Goal: Information Seeking & Learning: Understand process/instructions

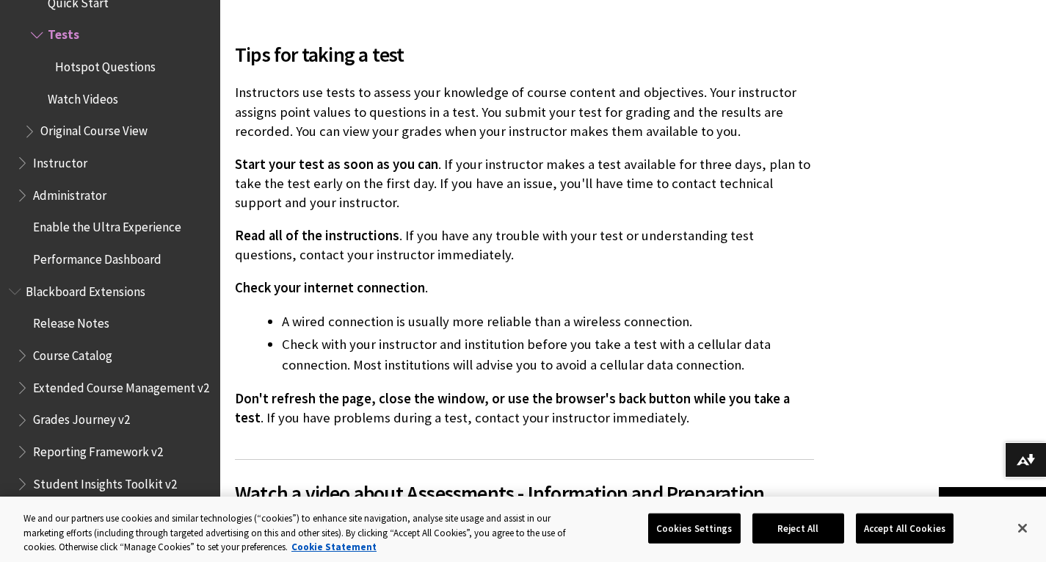
scroll to position [448, 0]
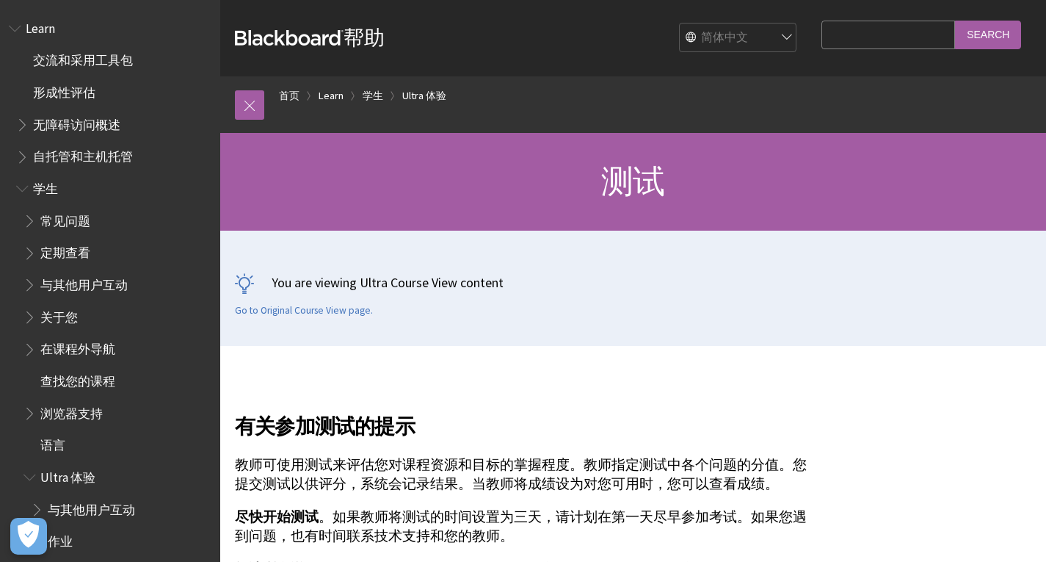
scroll to position [617, 0]
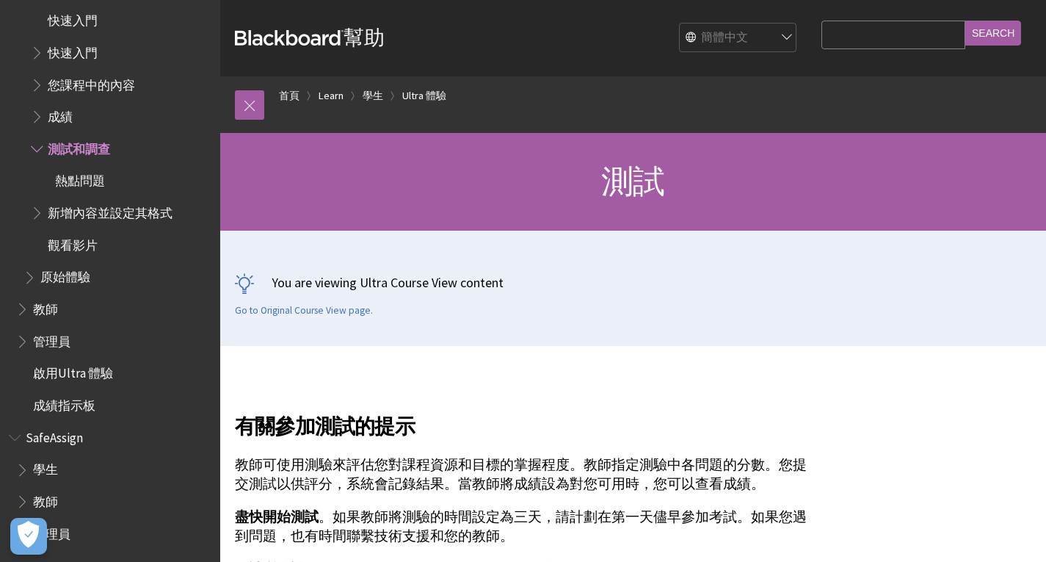
click at [740, 44] on select "English عربية Català Cymraeg Deutsch Español Suomi Français עברית Italiano 日本語 …" at bounding box center [738, 37] width 117 height 29
select select "/Learn/Student/Ultra/Tests_and_Surveys"
click at [680, 23] on select "English عربية Català Cymraeg Deutsch Español Suomi Français עברית Italiano 日本語 …" at bounding box center [738, 37] width 117 height 29
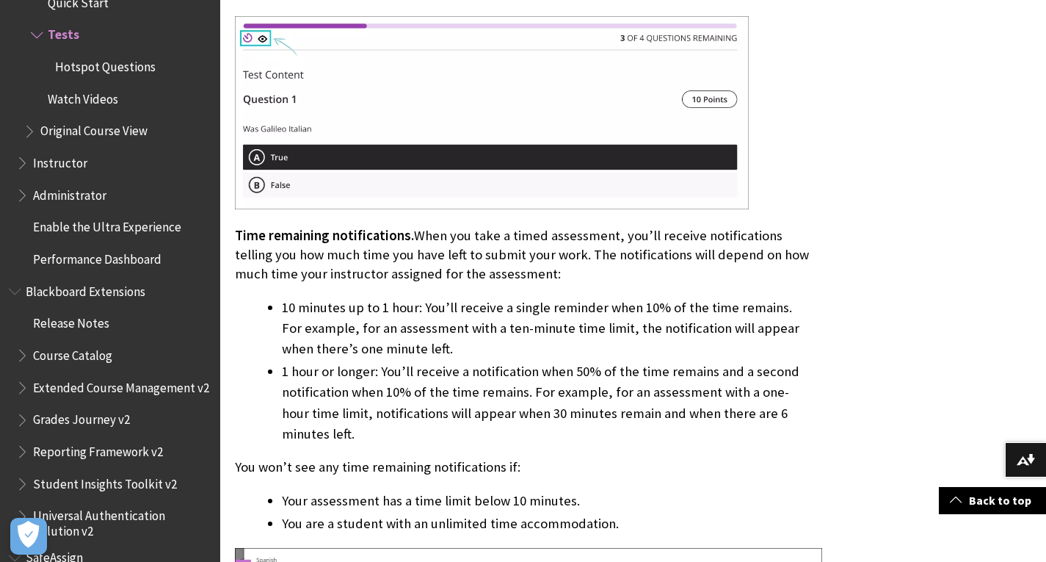
scroll to position [3887, 0]
